Goal: Find specific page/section: Find specific page/section

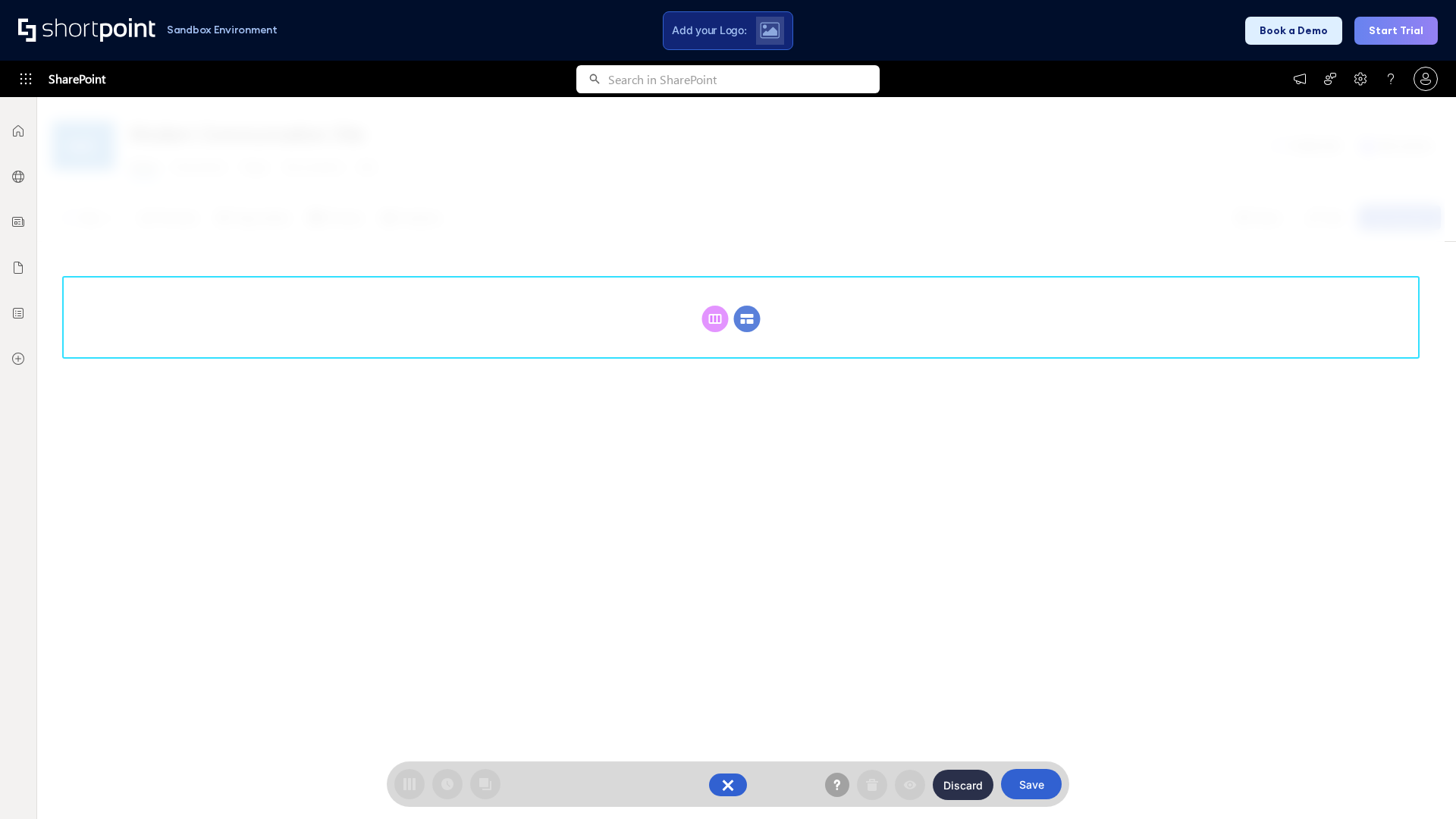
scroll to position [208, 0]
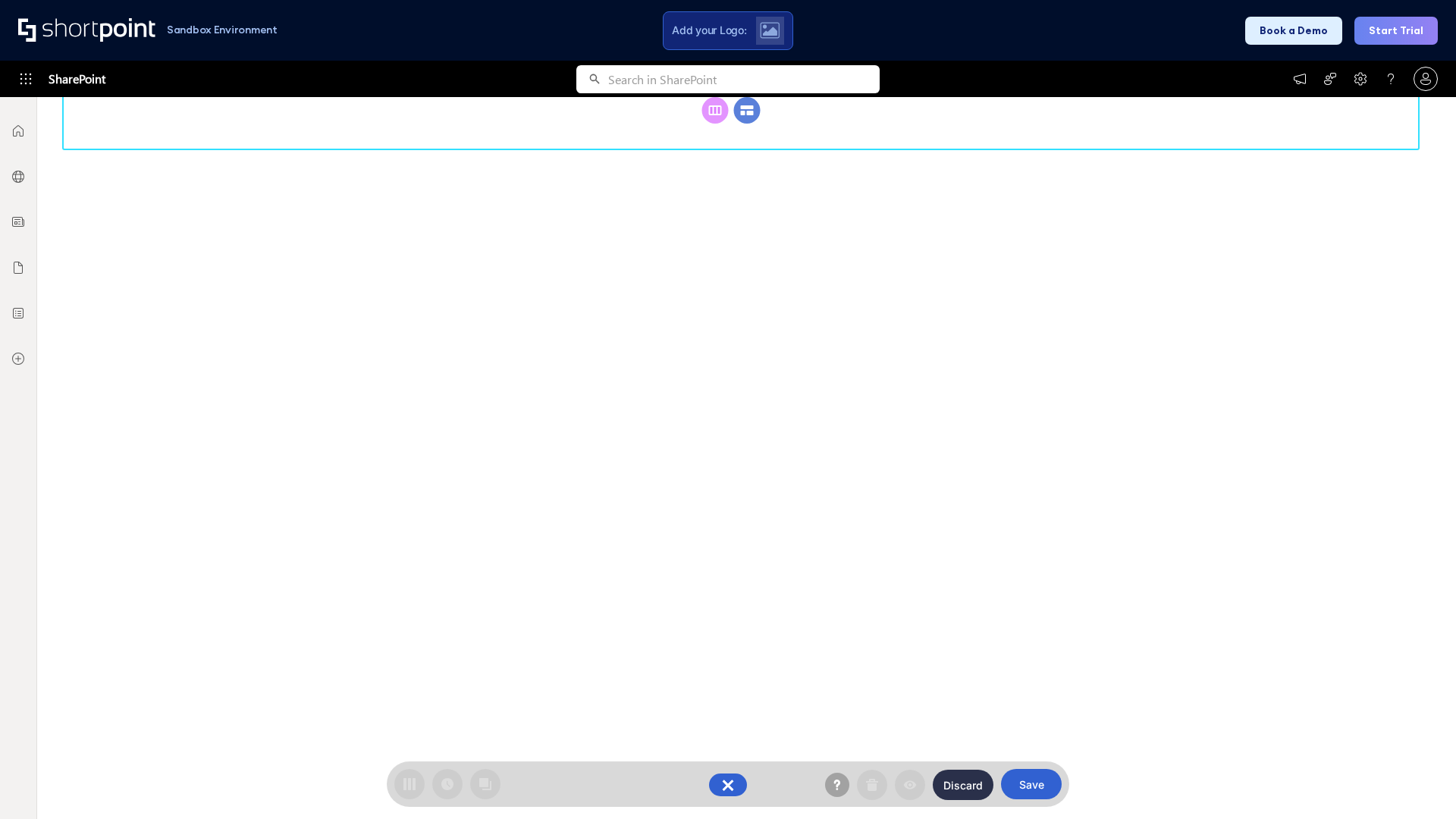
click at [747, 124] on circle at bounding box center [747, 110] width 27 height 27
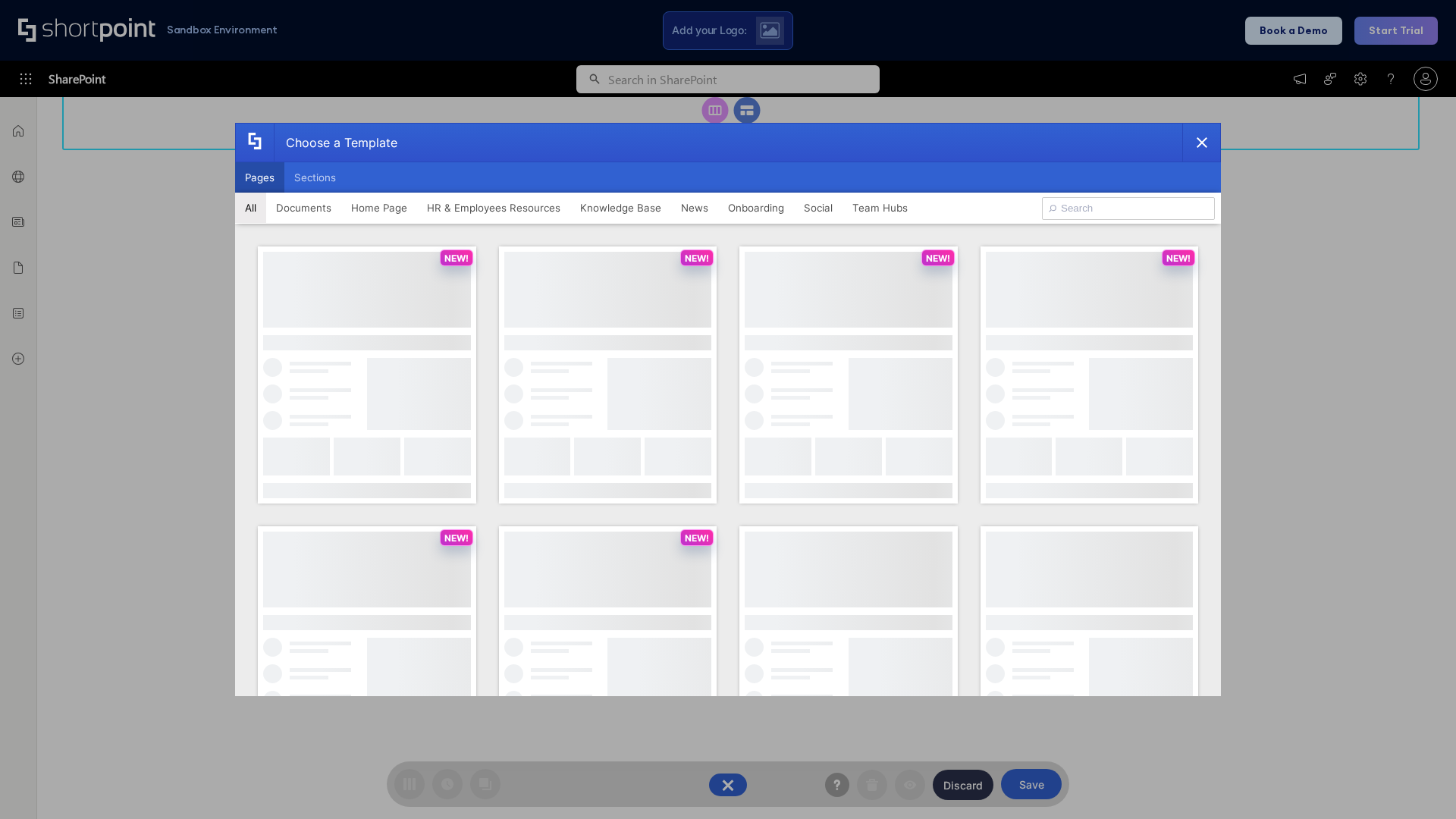
scroll to position [0, 0]
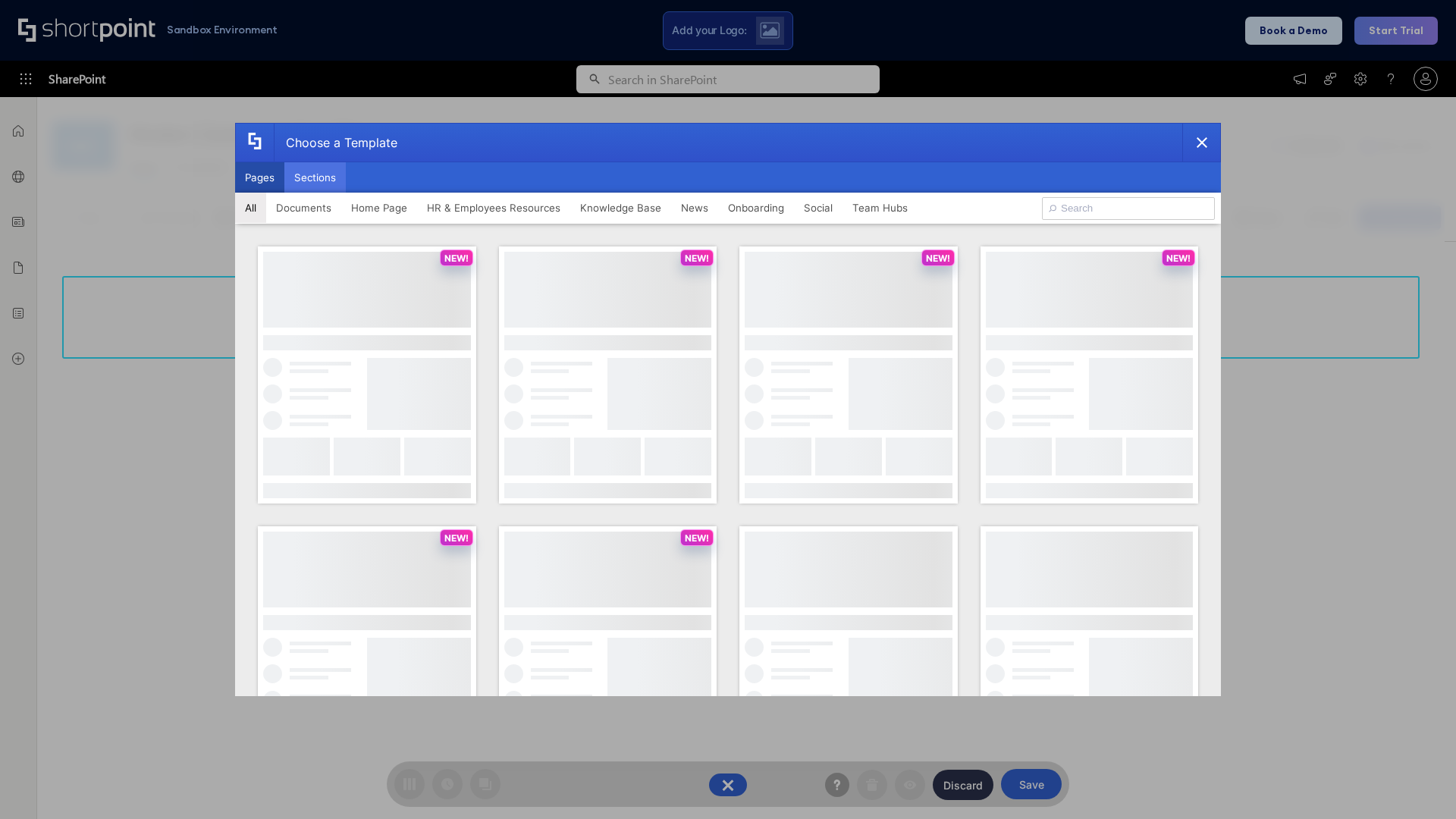
click at [314, 177] on button "Sections" at bounding box center [315, 178] width 61 height 31
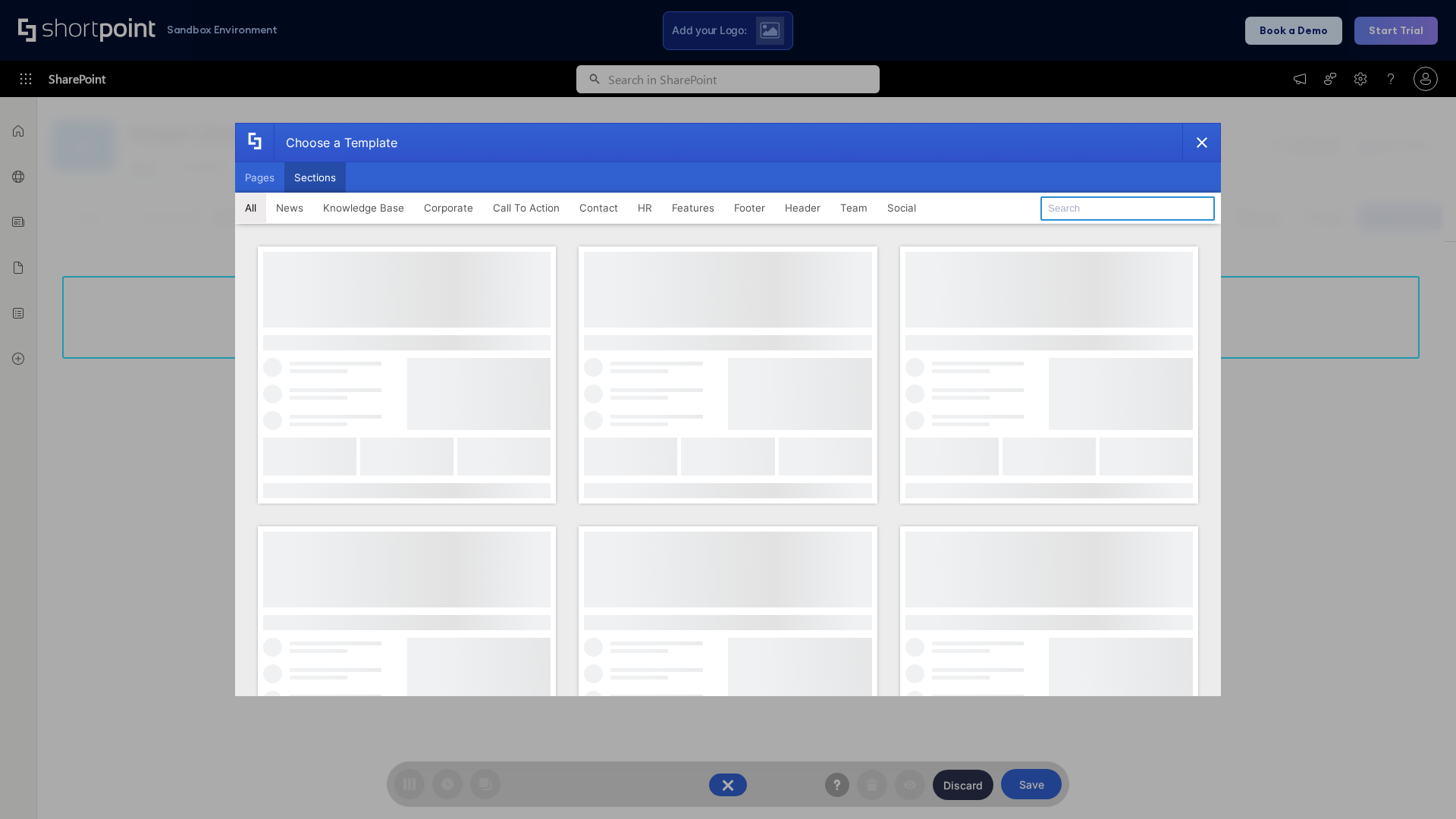
type input "Header 2"
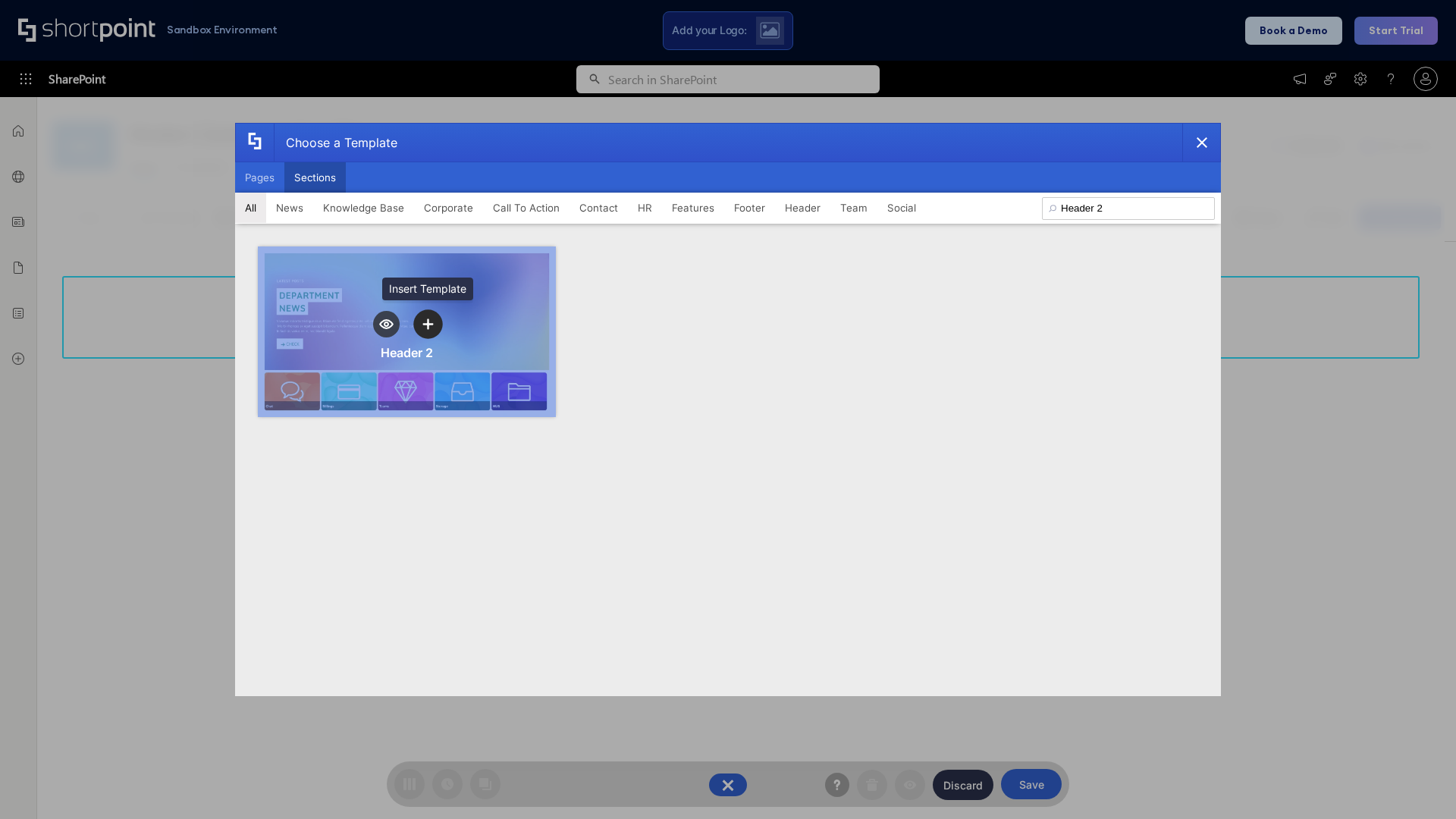
click at [427, 324] on icon "template selector" at bounding box center [427, 324] width 11 height 11
